Goal: Transaction & Acquisition: Purchase product/service

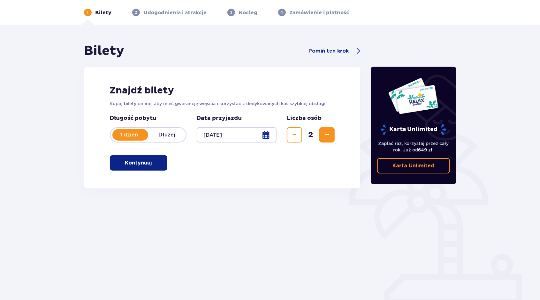
scroll to position [25, 0]
click at [127, 164] on p "Kontynuuj" at bounding box center [138, 162] width 27 height 7
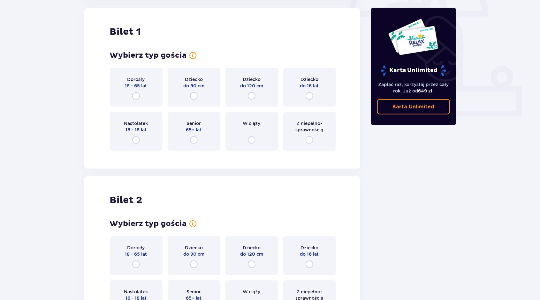
scroll to position [213, 0]
click at [132, 94] on div "Dorosły 18 - 65 lat" at bounding box center [136, 87] width 53 height 39
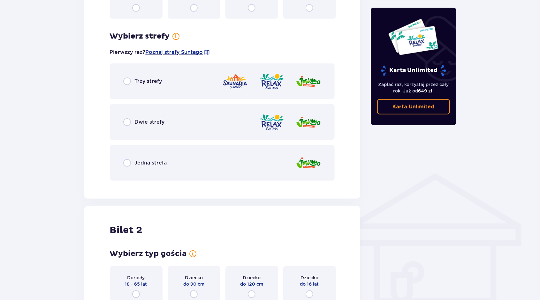
scroll to position [369, 0]
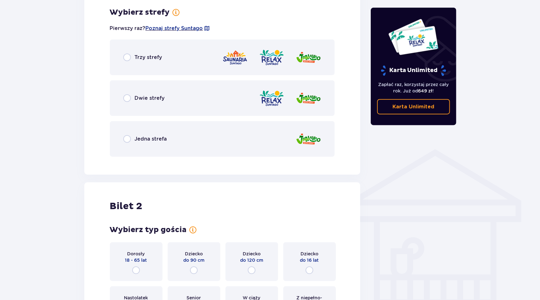
click at [129, 60] on input "radio" at bounding box center [127, 58] width 8 height 8
radio input "true"
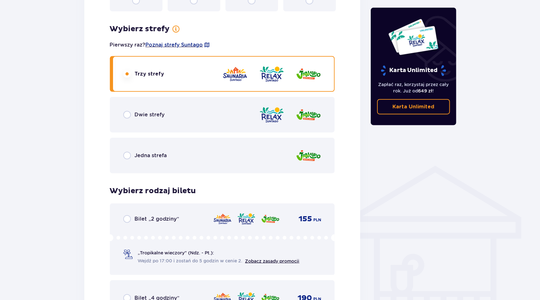
scroll to position [340, 0]
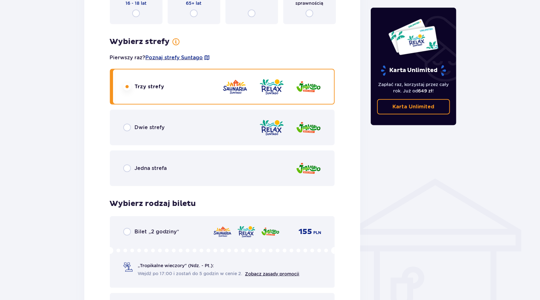
click at [128, 126] on input "radio" at bounding box center [127, 128] width 8 height 8
radio input "true"
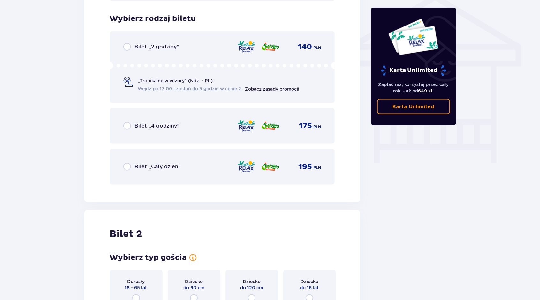
scroll to position [531, 0]
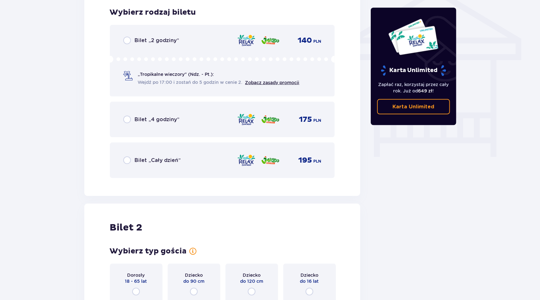
click at [128, 161] on input "radio" at bounding box center [127, 161] width 8 height 8
radio input "true"
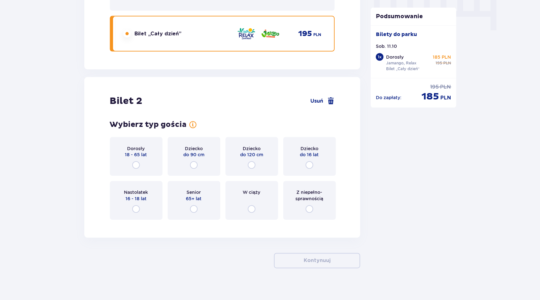
scroll to position [664, 0]
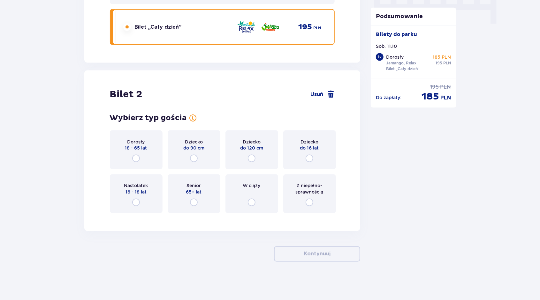
click at [135, 162] on div "Dorosły 18 - 65 lat" at bounding box center [136, 150] width 53 height 39
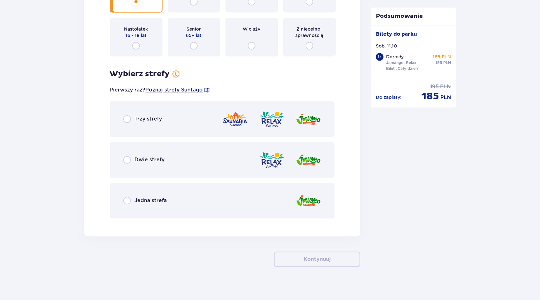
scroll to position [827, 0]
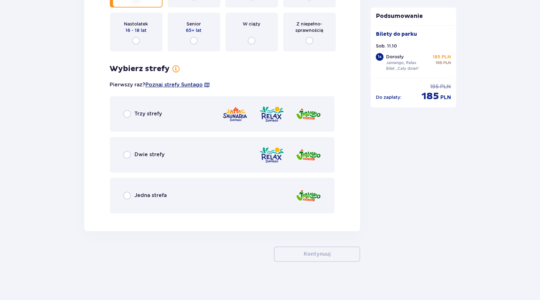
click at [130, 154] on input "radio" at bounding box center [127, 155] width 8 height 8
radio input "true"
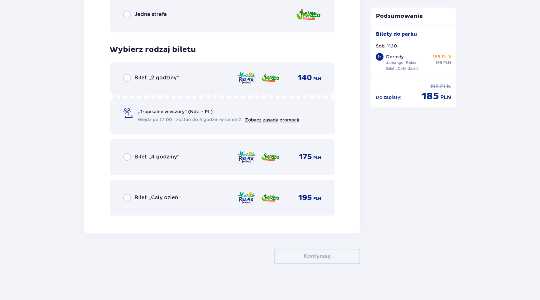
scroll to position [1010, 0]
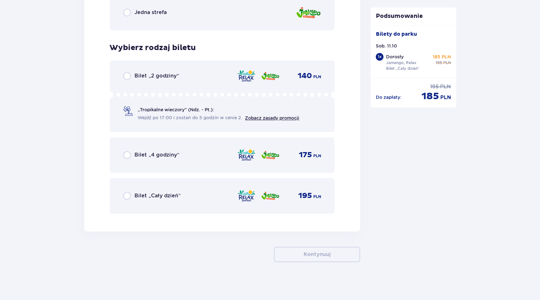
click at [123, 194] on input "radio" at bounding box center [127, 196] width 8 height 8
radio input "true"
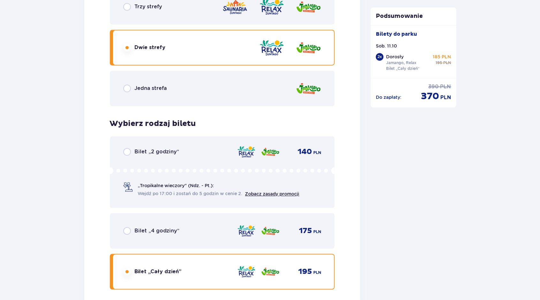
scroll to position [1075, 0]
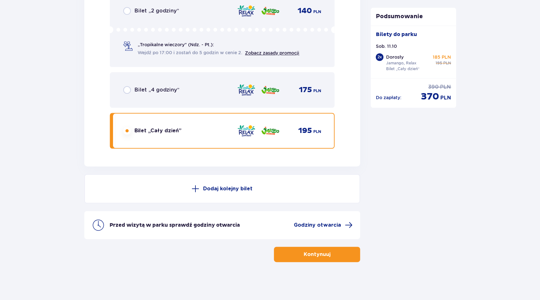
click at [310, 256] on p "Kontynuuj" at bounding box center [317, 254] width 27 height 7
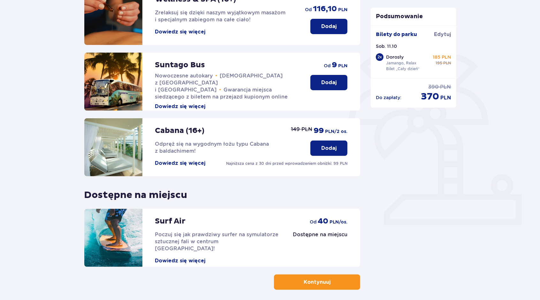
scroll to position [132, 0]
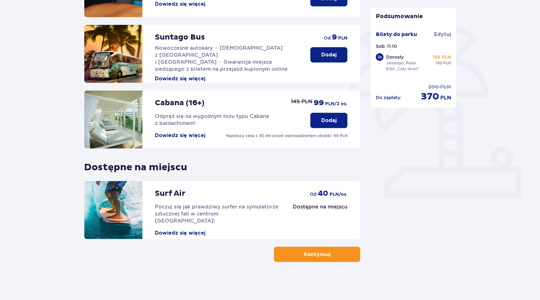
click at [304, 252] on p "Kontynuuj" at bounding box center [317, 254] width 27 height 7
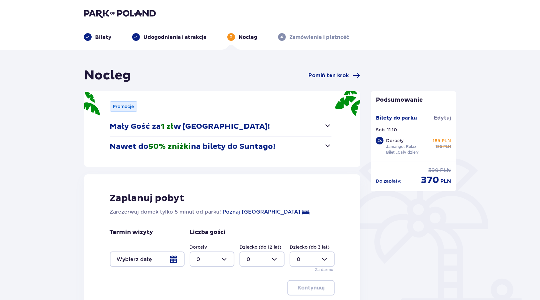
click at [265, 128] on button "Mały Gość za 1 zł w [GEOGRAPHIC_DATA]!" at bounding box center [221, 127] width 222 height 20
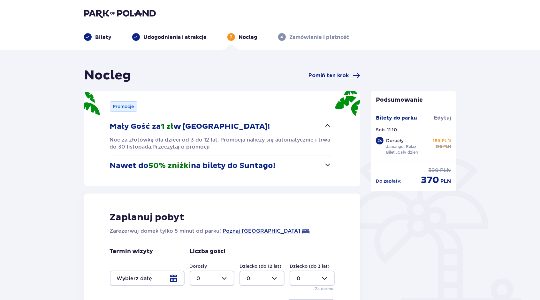
click at [265, 128] on button "Mały Gość za 1 zł w [GEOGRAPHIC_DATA]!" at bounding box center [221, 127] width 222 height 20
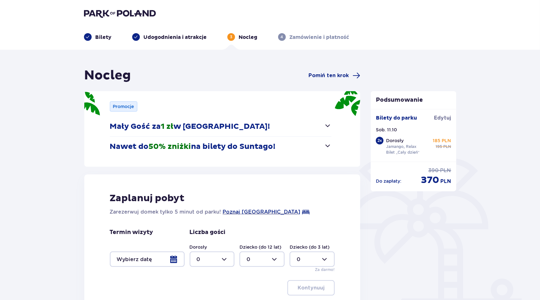
click at [263, 149] on p "Nawet do 50% zniżki na bilety do [GEOGRAPHIC_DATA]!" at bounding box center [193, 147] width 166 height 10
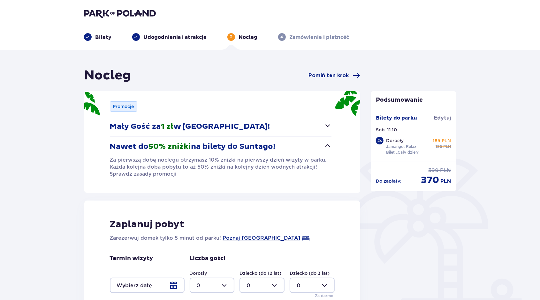
click at [263, 147] on p "Nawet do 50% zniżki na bilety do [GEOGRAPHIC_DATA]!" at bounding box center [193, 147] width 166 height 10
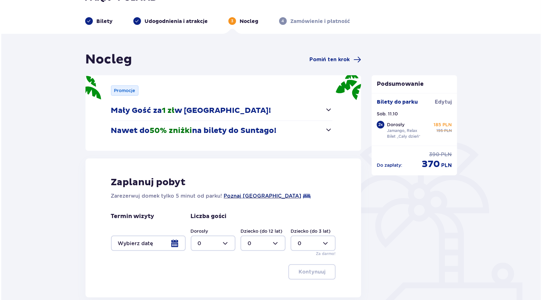
scroll to position [64, 0]
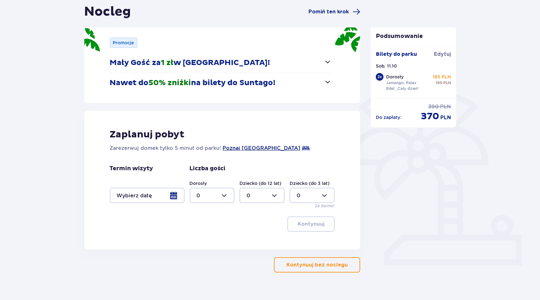
click at [250, 149] on span "Poznaj [GEOGRAPHIC_DATA]" at bounding box center [262, 149] width 78 height 8
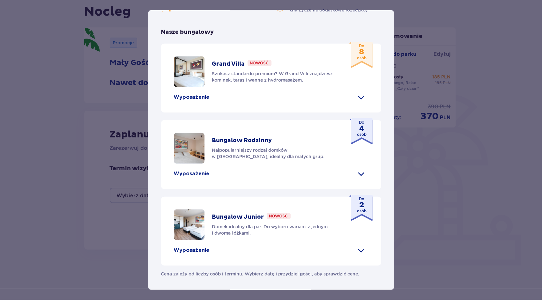
scroll to position [223, 0]
click at [358, 102] on span at bounding box center [362, 97] width 10 height 10
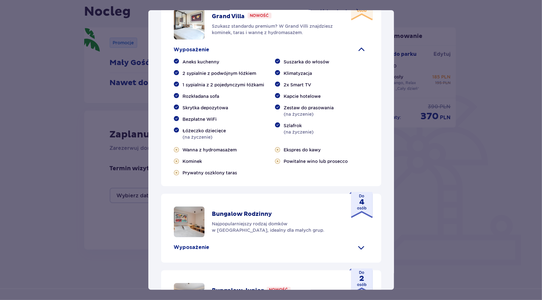
click at [358, 55] on span at bounding box center [362, 50] width 10 height 10
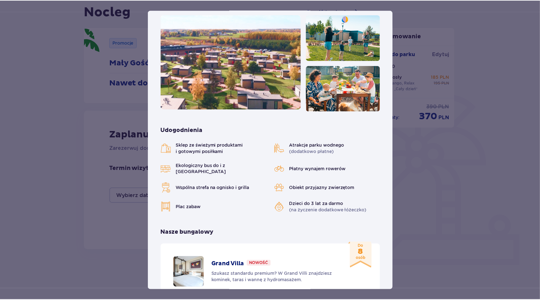
scroll to position [0, 0]
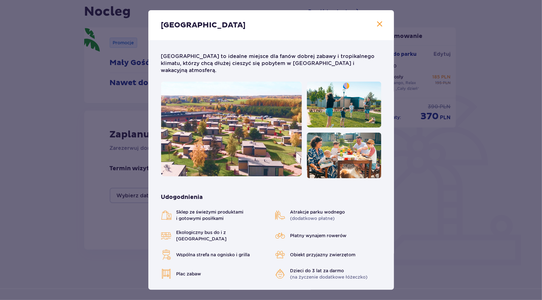
click at [379, 26] on span "Zamknij" at bounding box center [380, 24] width 8 height 8
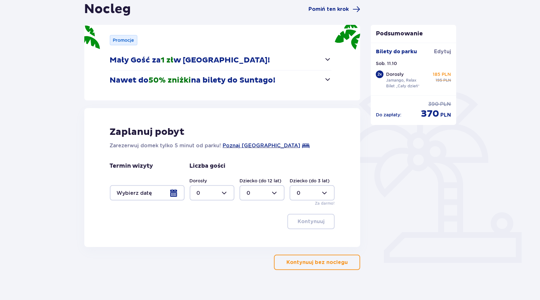
scroll to position [74, 0]
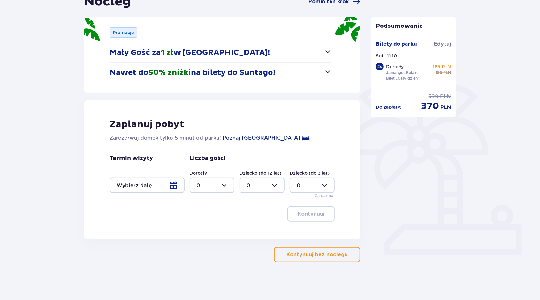
click at [312, 257] on p "Kontynuuj bez noclegu" at bounding box center [316, 254] width 61 height 7
